Goal: Information Seeking & Learning: Learn about a topic

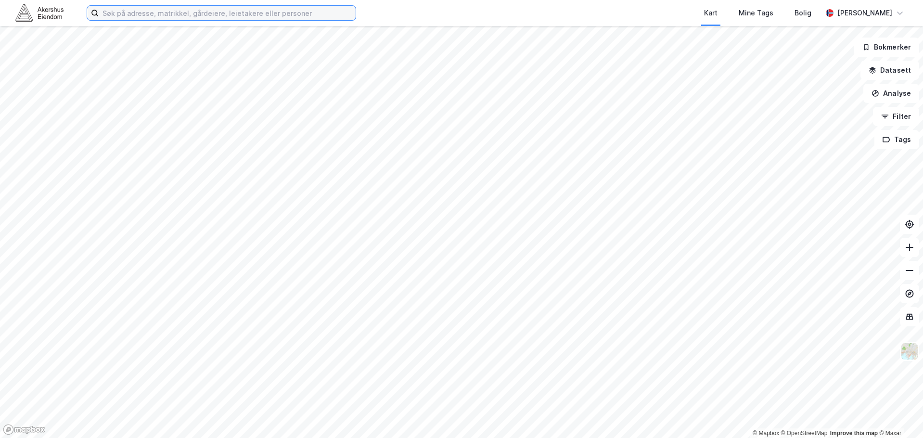
click at [135, 12] on input at bounding box center [227, 13] width 257 height 14
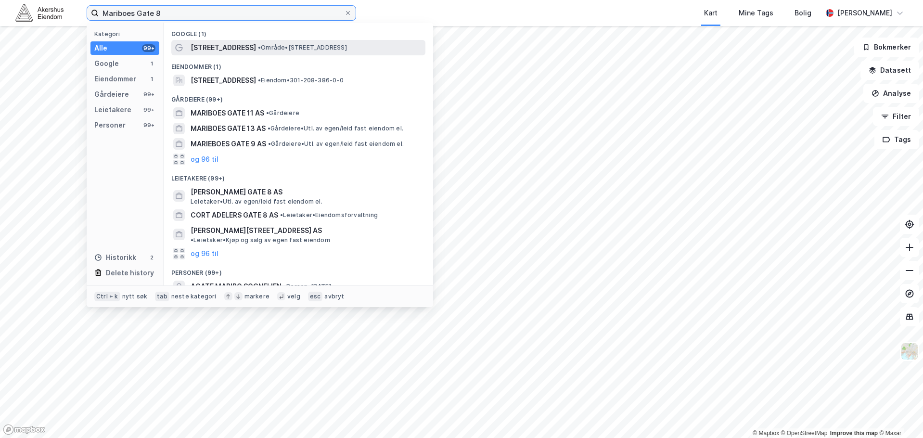
type input "Mariboes Gate 8"
click at [240, 42] on span "[STREET_ADDRESS]" at bounding box center [223, 48] width 65 height 12
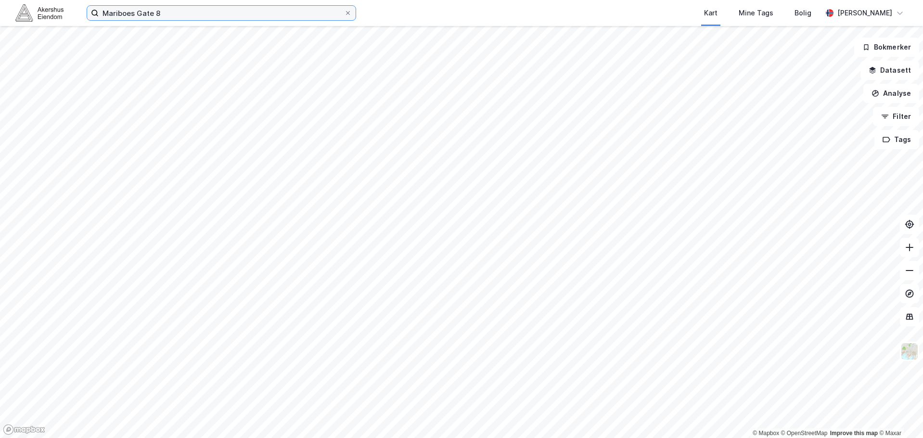
click at [177, 8] on input "Mariboes Gate 8" at bounding box center [222, 13] width 246 height 14
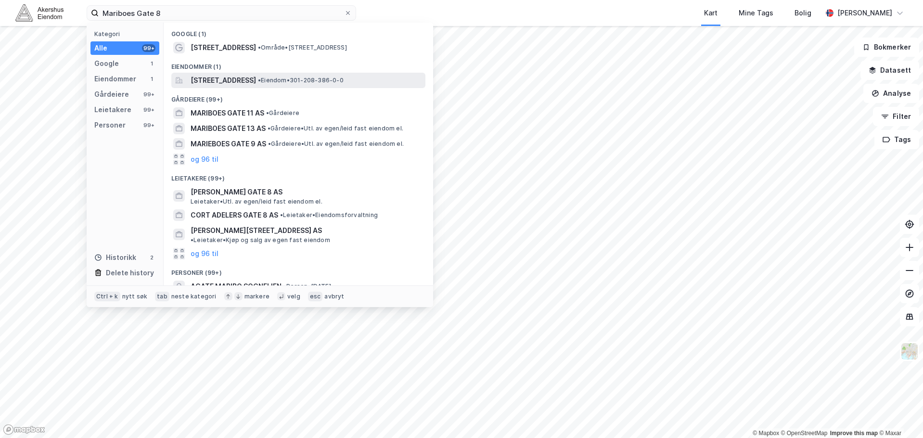
click at [234, 78] on span "[STREET_ADDRESS]" at bounding box center [223, 81] width 65 height 12
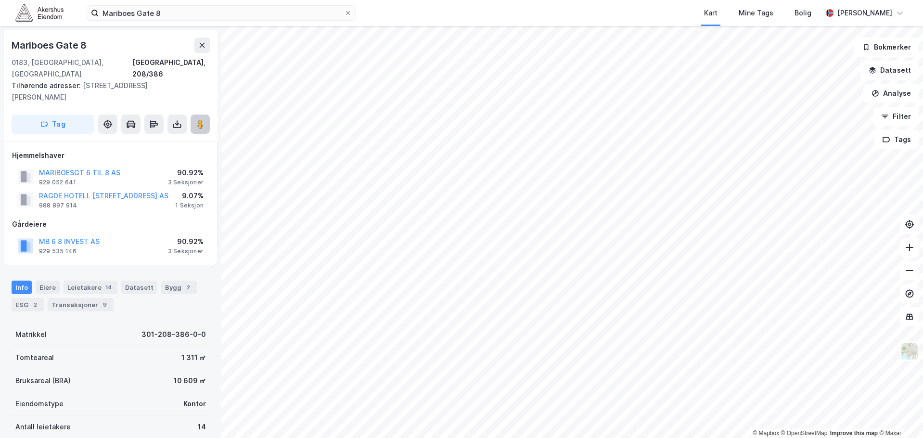
click at [203, 119] on image at bounding box center [200, 124] width 6 height 10
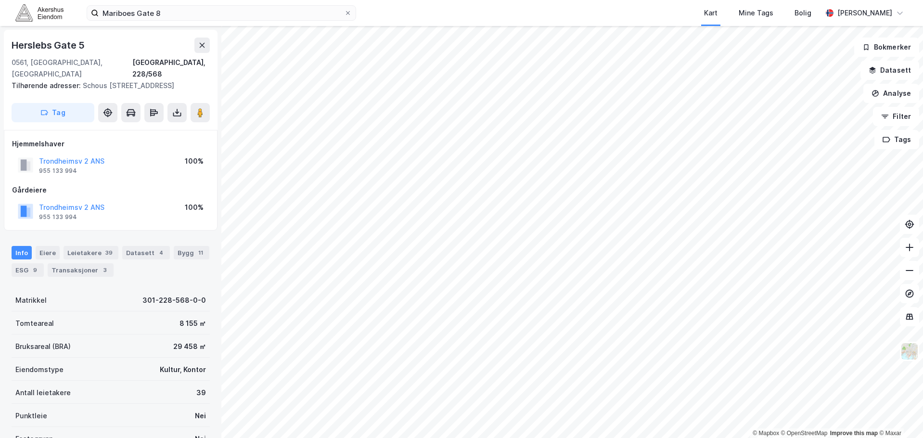
click at [84, 234] on div "Info Eiere Leietakere 39 Datasett 4 Bygg 11 ESG 9 Transaksjoner 3" at bounding box center [110, 257] width 221 height 46
click at [82, 246] on div "Leietakere 39" at bounding box center [91, 252] width 55 height 13
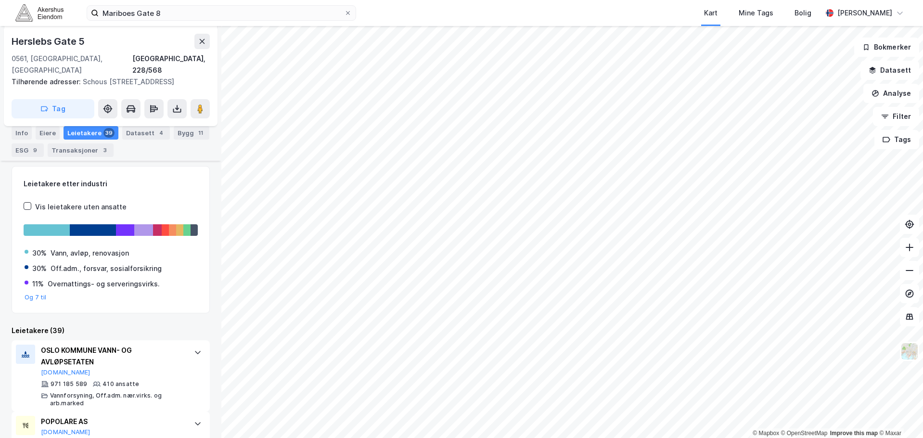
scroll to position [121, 0]
click at [193, 103] on button at bounding box center [200, 108] width 19 height 19
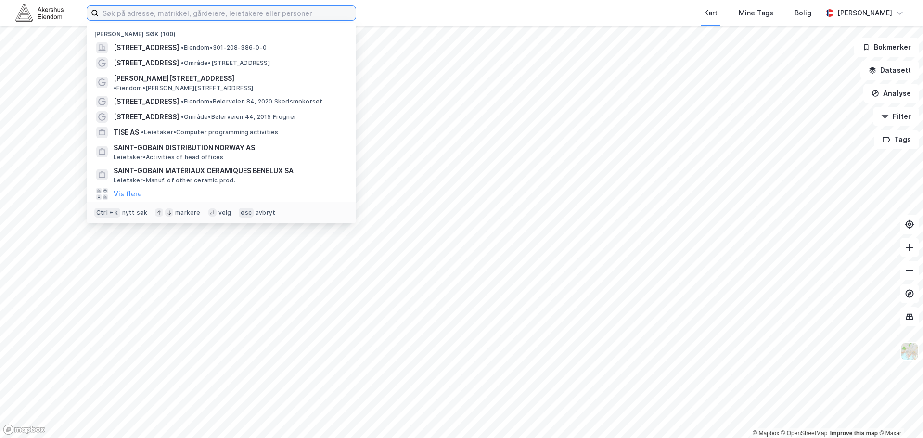
click at [140, 15] on input at bounding box center [227, 13] width 257 height 14
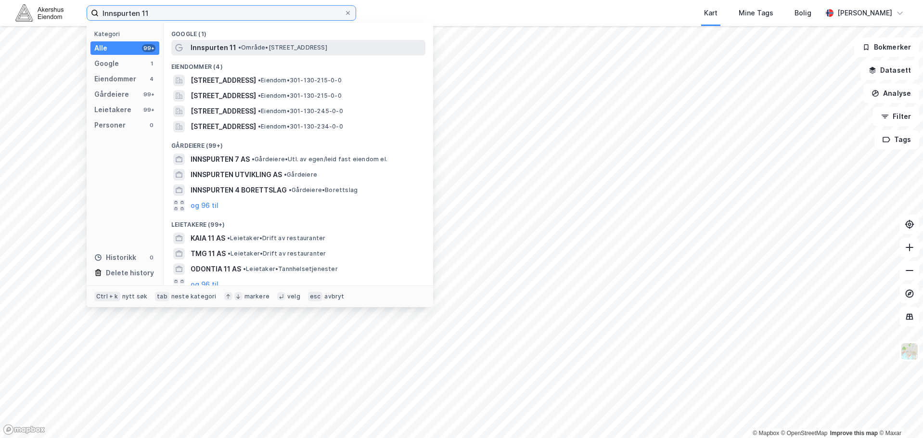
type input "Innspurten 11"
click at [248, 44] on span "• Område • Innspurten 11, 0663 Oslo" at bounding box center [282, 48] width 89 height 8
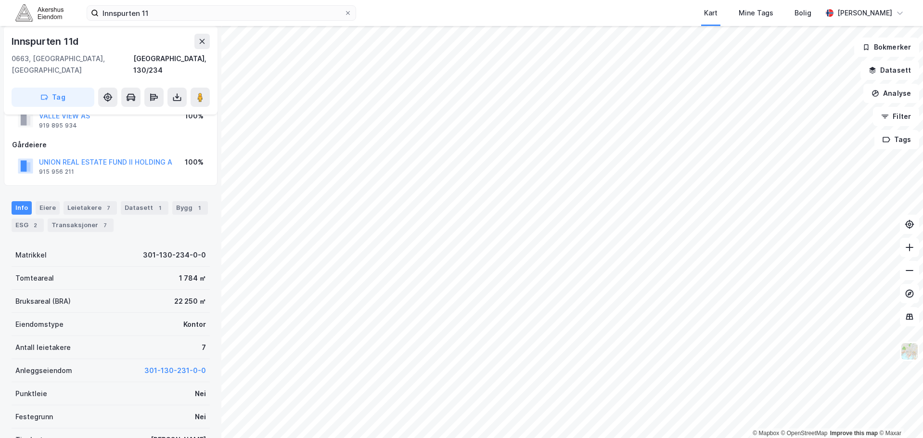
scroll to position [48, 0]
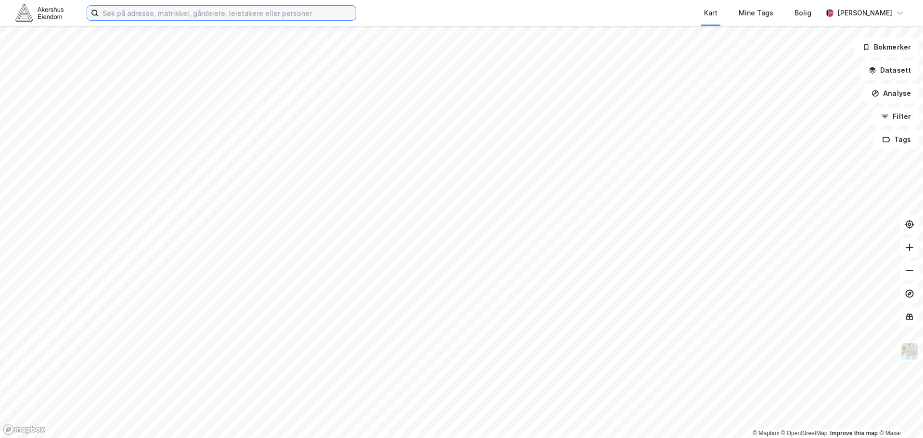
click at [191, 18] on input at bounding box center [227, 13] width 257 height 14
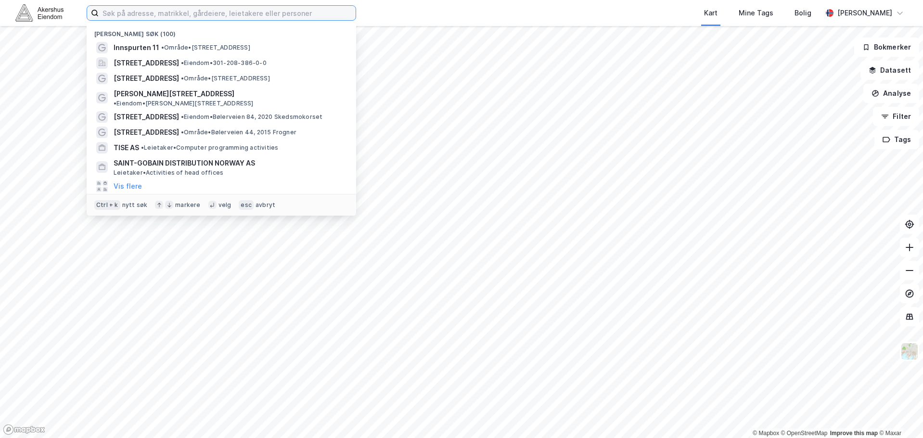
click at [191, 18] on input at bounding box center [227, 13] width 257 height 14
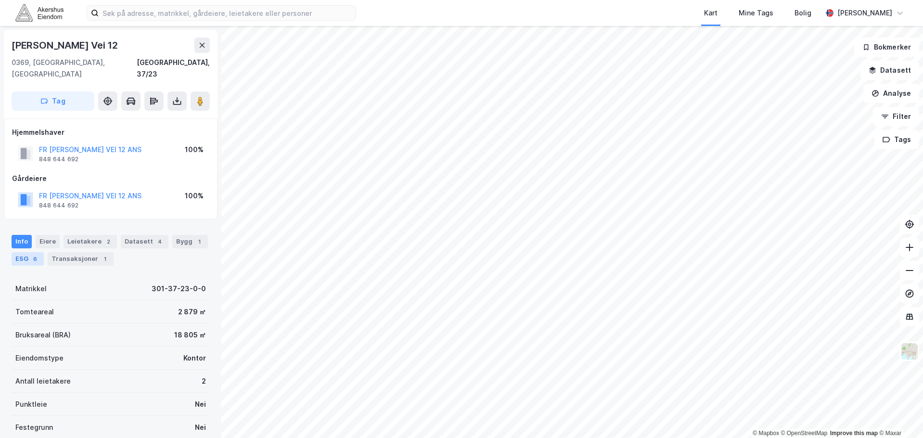
click at [17, 252] on div "ESG 6" at bounding box center [28, 258] width 32 height 13
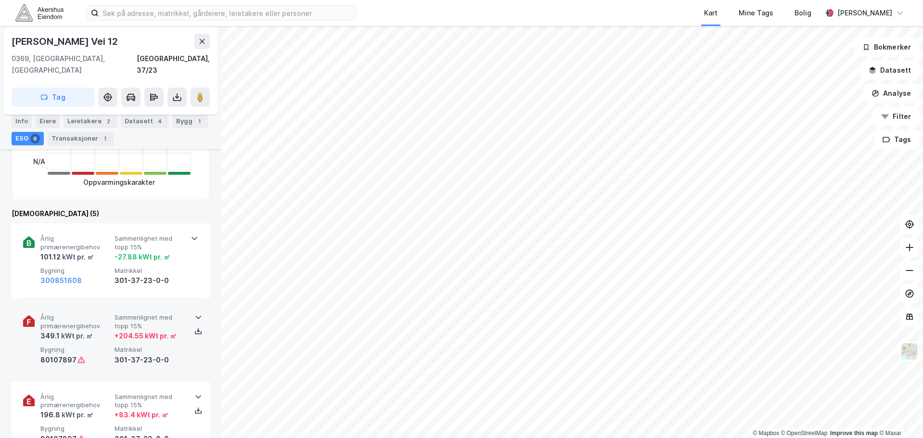
scroll to position [241, 0]
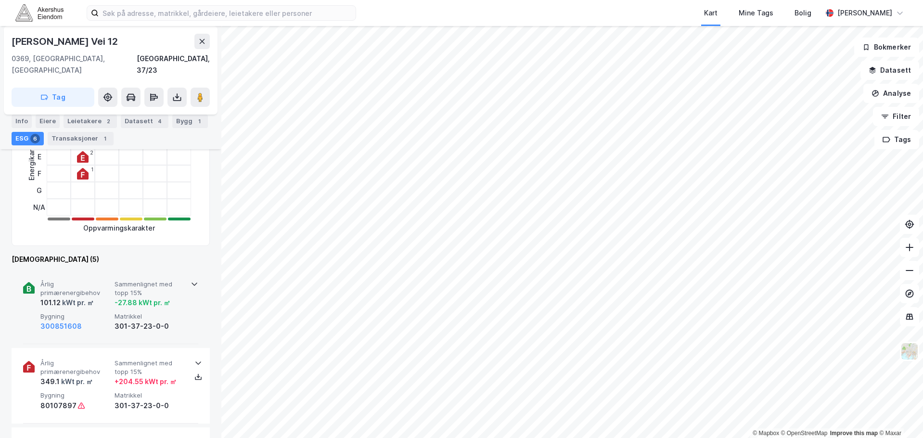
click at [171, 297] on div "-27.88 kWt pr. ㎡" at bounding box center [150, 303] width 70 height 12
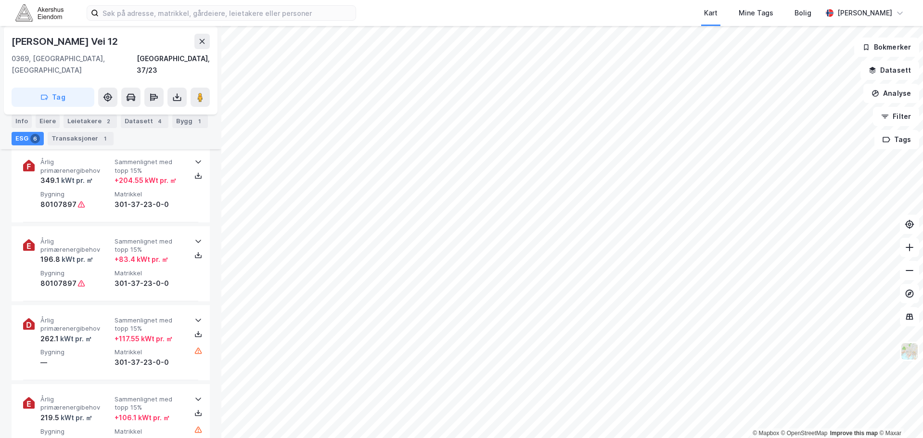
scroll to position [721, 0]
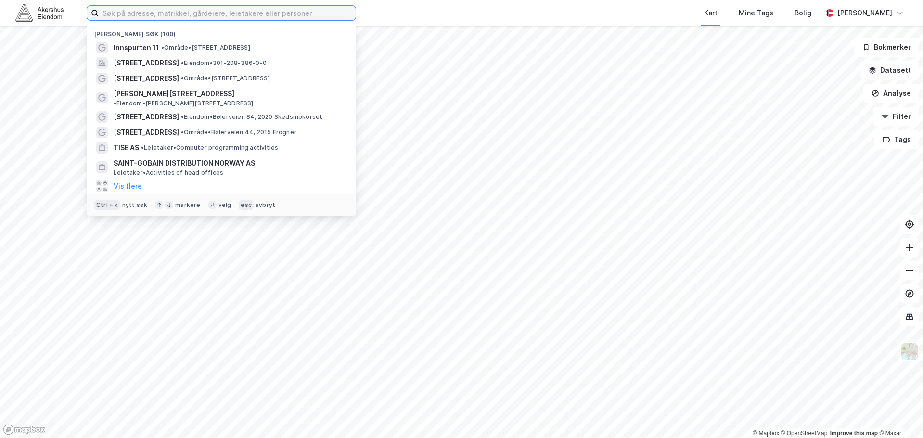
click at [128, 18] on input at bounding box center [227, 13] width 257 height 14
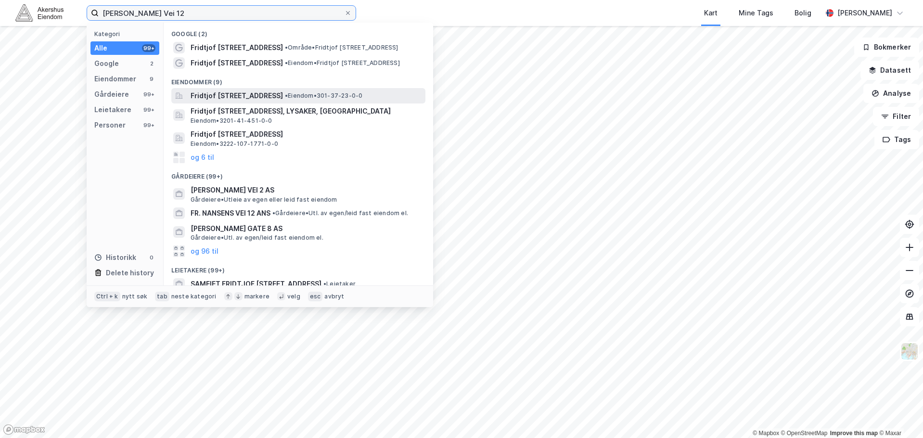
type input "[PERSON_NAME] Vei 12"
click at [244, 94] on span "Fridtjof Nansens vei 12, 0369, OSLO, OSLO" at bounding box center [237, 96] width 92 height 12
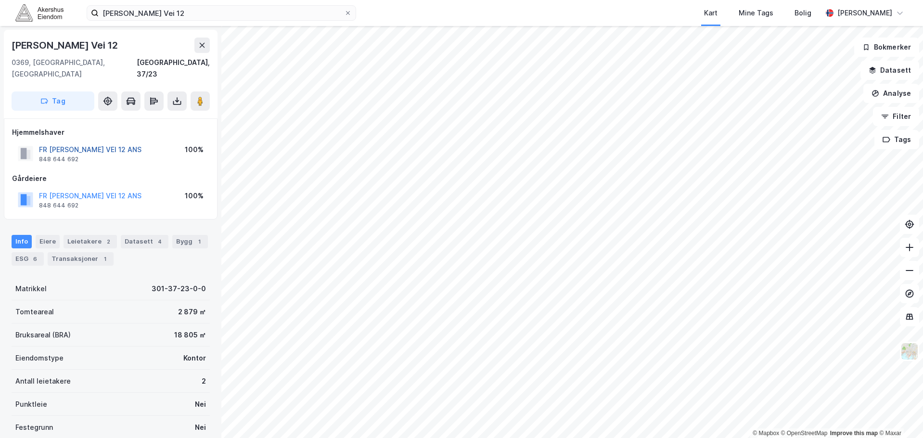
click at [0, 0] on button "FR [PERSON_NAME] VEI 12 ANS" at bounding box center [0, 0] width 0 height 0
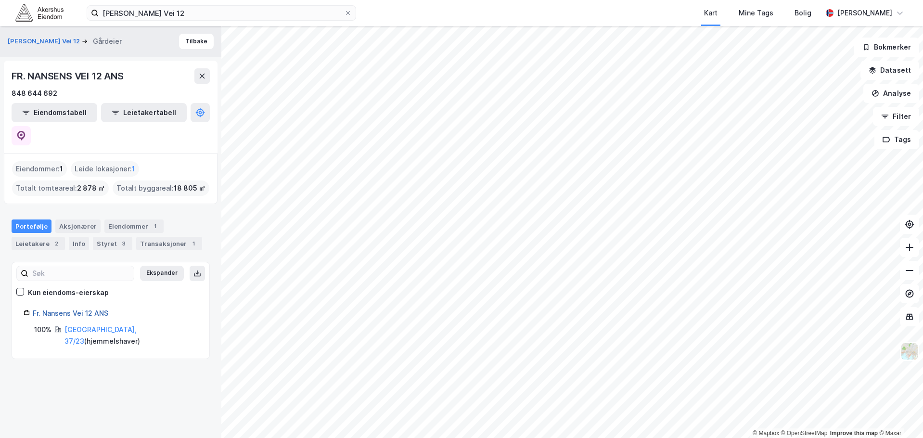
click at [75, 309] on link "Fr. Nansens Vei 12 ANS" at bounding box center [71, 313] width 76 height 8
click at [26, 131] on icon at bounding box center [21, 136] width 10 height 10
